Goal: Use online tool/utility: Use online tool/utility

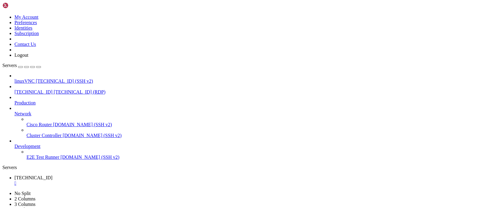
drag, startPoint x: 405, startPoint y: 411, endPoint x: 405, endPoint y: 406, distance: 5.1
